Goal: Find specific page/section: Find specific page/section

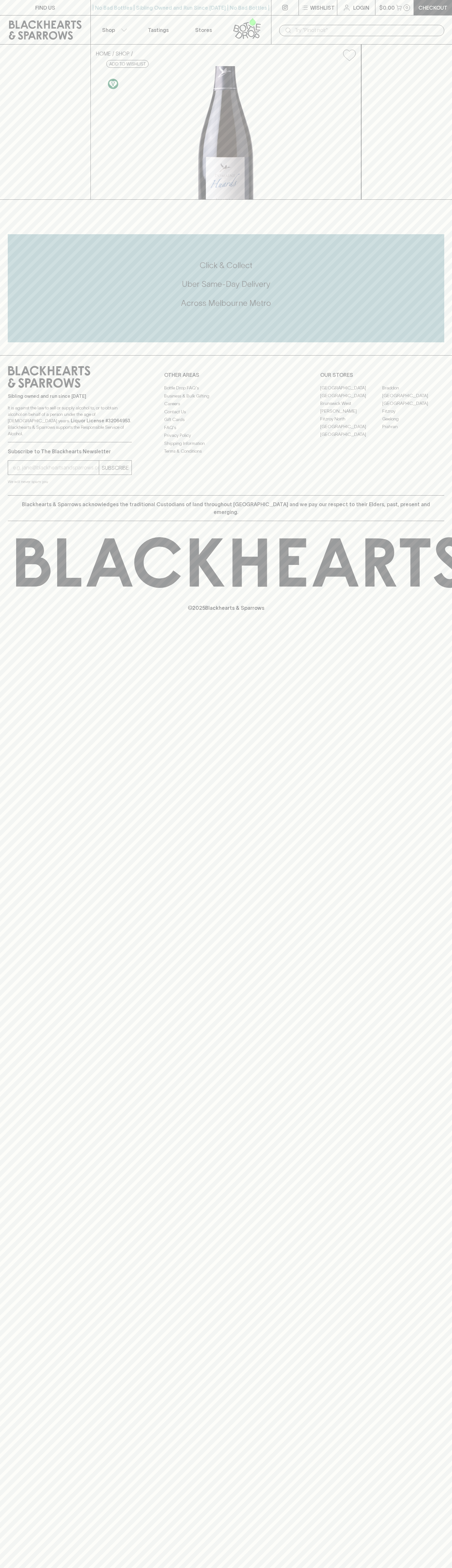
click at [351, 391] on link "[GEOGRAPHIC_DATA]" at bounding box center [351, 388] width 62 height 8
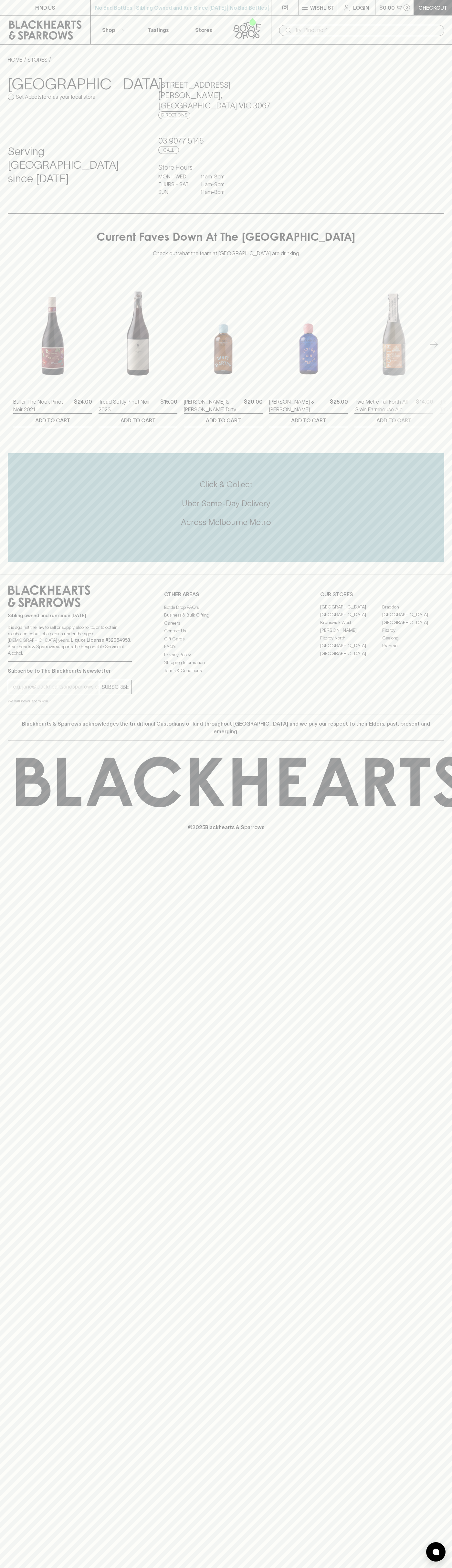
click at [423, 383] on div "Two Metre Tall Forth All Grain Farmhouse Ale $14.00 1 ADD TO CART" at bounding box center [393, 345] width 79 height 165
click at [141, 1567] on html "FIND US | No Bad Bottles | Sibling Owned and Run Since [DATE] | No Bad Bottles …" at bounding box center [226, 784] width 452 height 1568
click at [13, 1201] on div "FIND US | No Bad Bottles | Sibling Owned and Run Since [DATE] | No Bad Bottles …" at bounding box center [226, 784] width 452 height 1568
